Goal: Transaction & Acquisition: Obtain resource

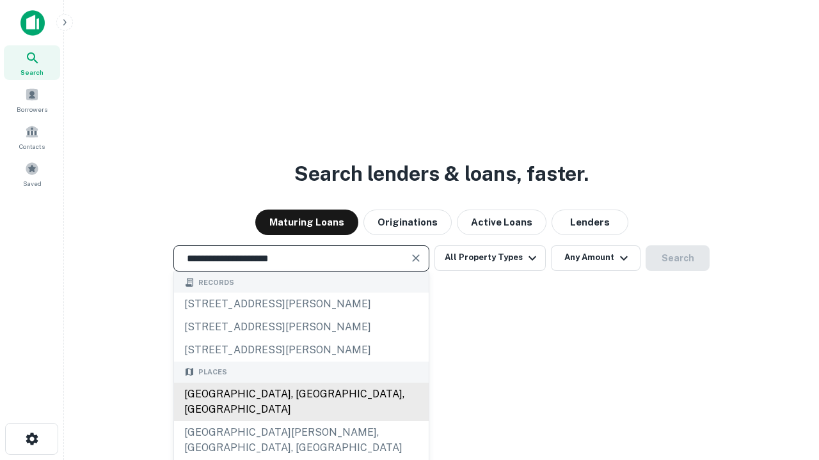
click at [301, 421] on div "[GEOGRAPHIC_DATA], [GEOGRAPHIC_DATA], [GEOGRAPHIC_DATA]" at bounding box center [301, 402] width 255 height 38
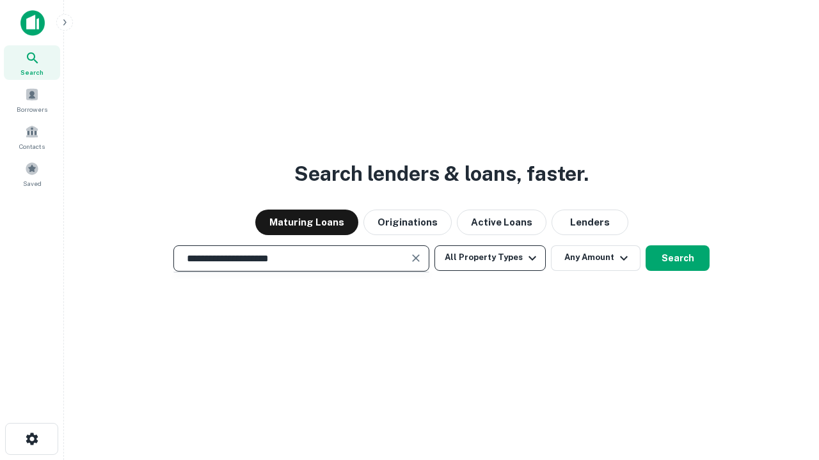
type input "**********"
click at [490, 258] on button "All Property Types" at bounding box center [489, 259] width 111 height 26
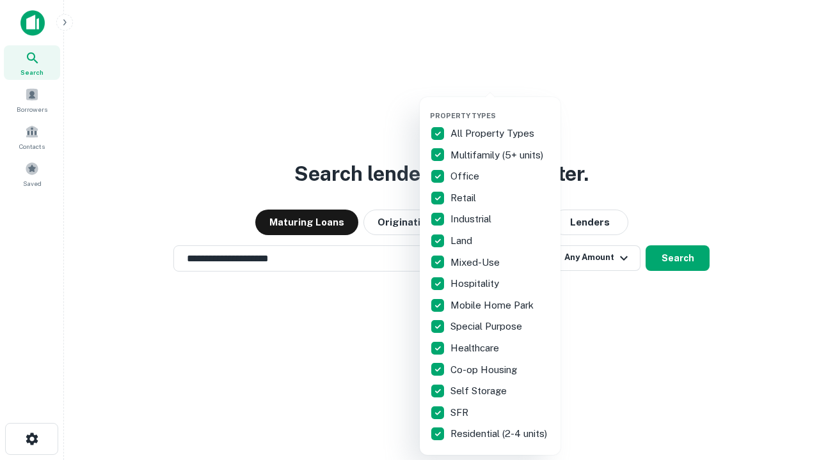
click at [500, 107] on button "button" at bounding box center [500, 107] width 141 height 1
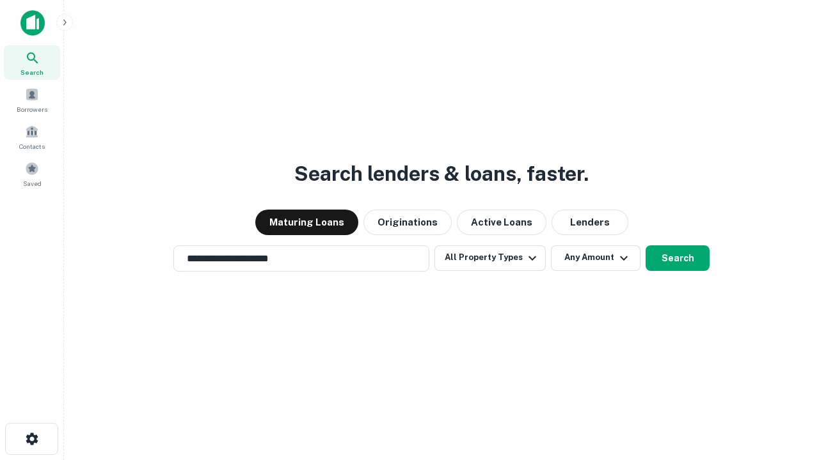
scroll to position [8, 154]
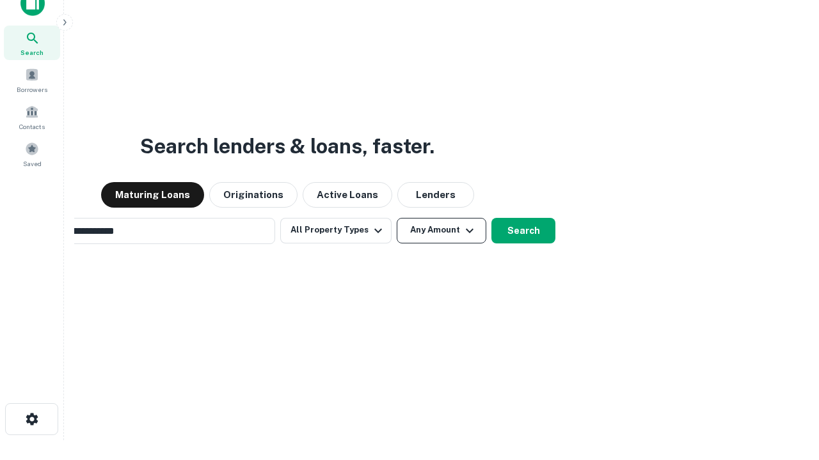
click at [396, 218] on button "Any Amount" at bounding box center [441, 231] width 90 height 26
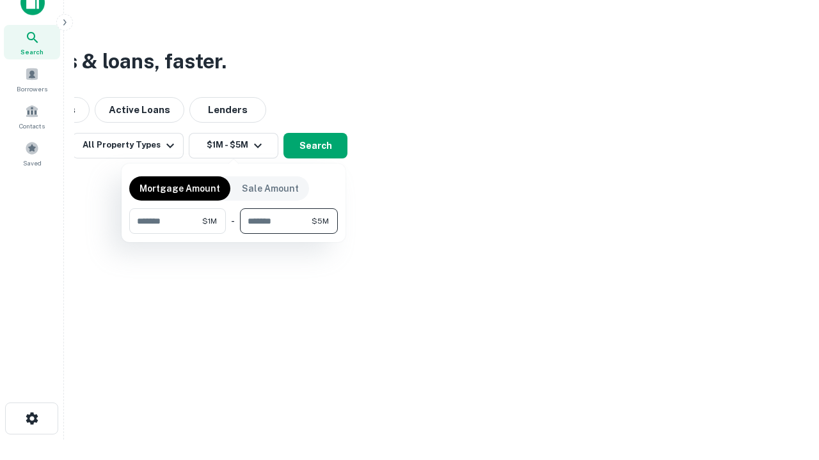
type input "*******"
click at [233, 234] on button "button" at bounding box center [233, 234] width 208 height 1
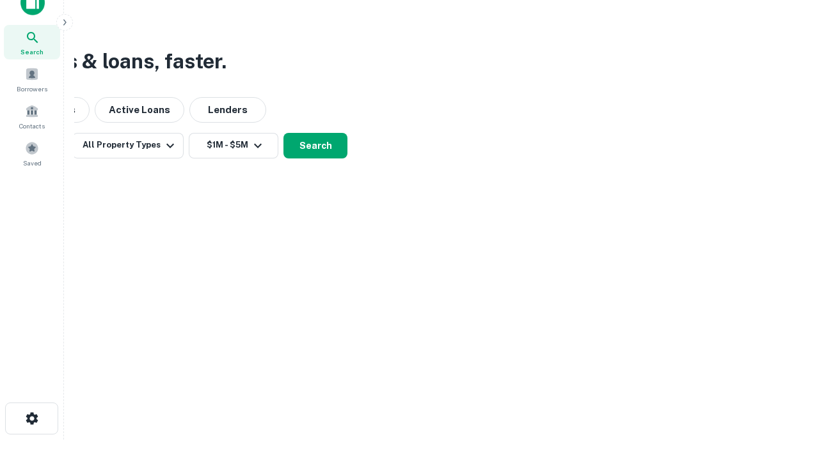
scroll to position [8, 236]
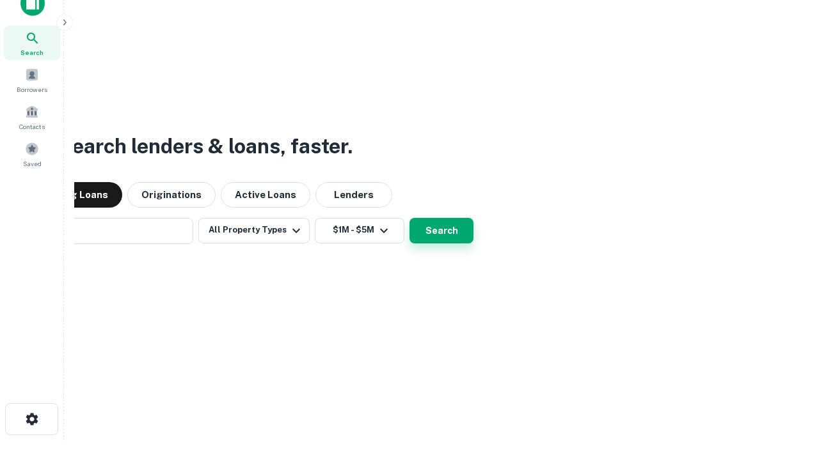
click at [409, 218] on button "Search" at bounding box center [441, 231] width 64 height 26
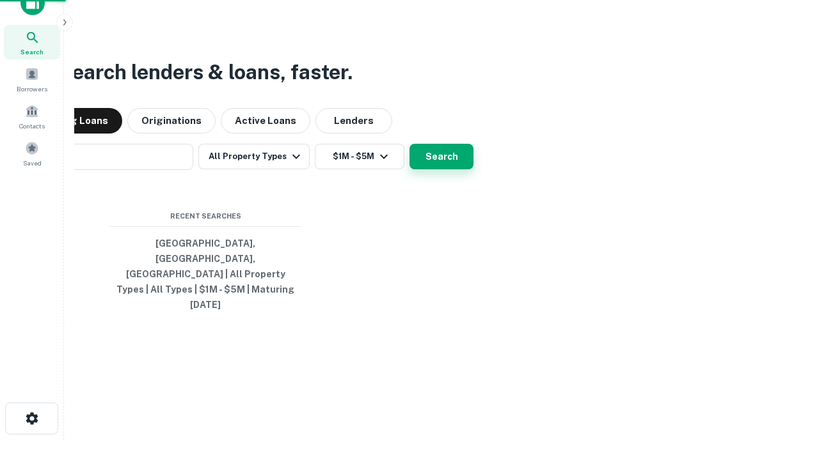
scroll to position [34, 362]
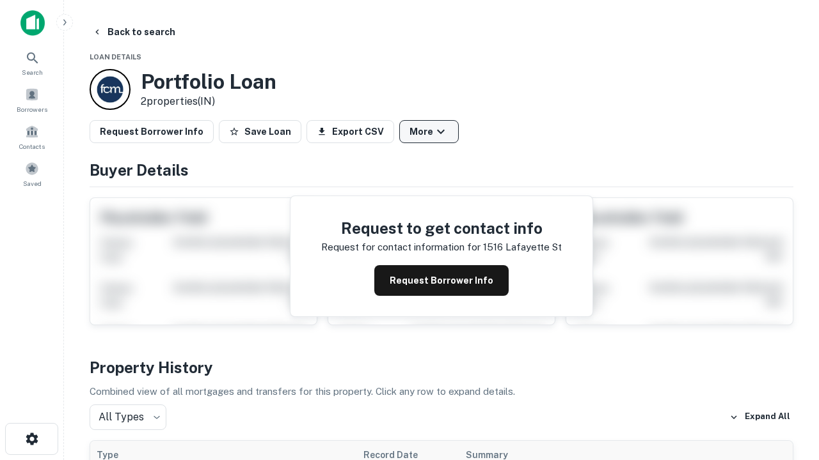
click at [428, 132] on button "More" at bounding box center [428, 131] width 59 height 23
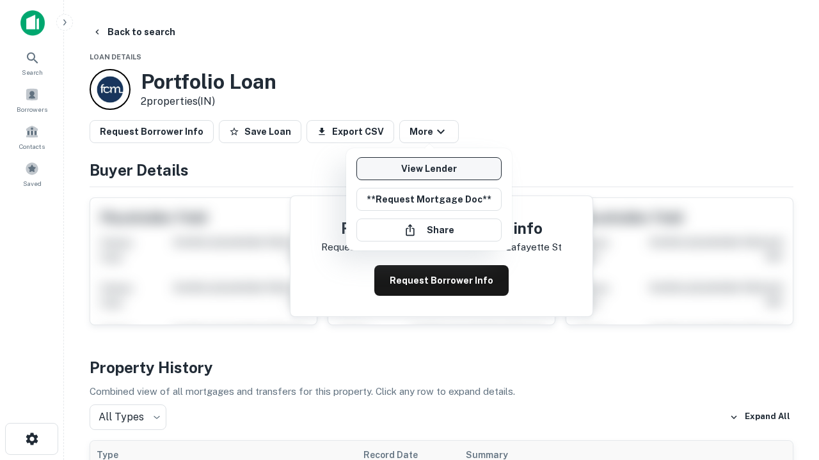
click at [428, 169] on link "View Lender" at bounding box center [428, 168] width 145 height 23
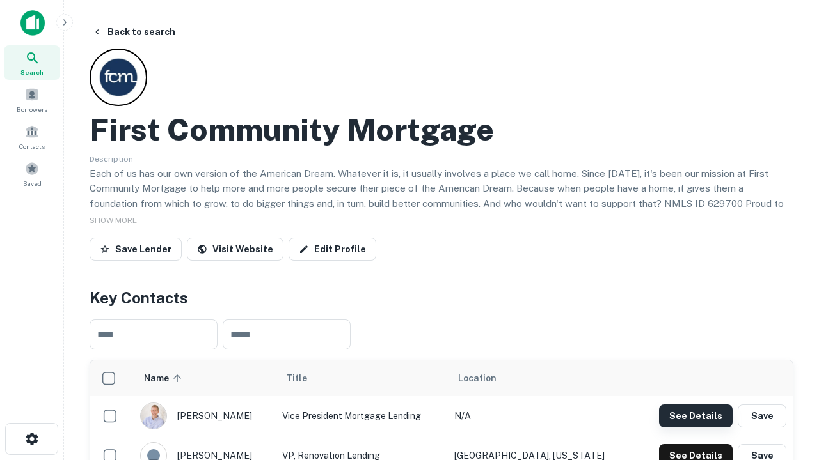
click at [695, 416] on button "See Details" at bounding box center [696, 416] width 74 height 23
